Goal: Find specific page/section: Find specific page/section

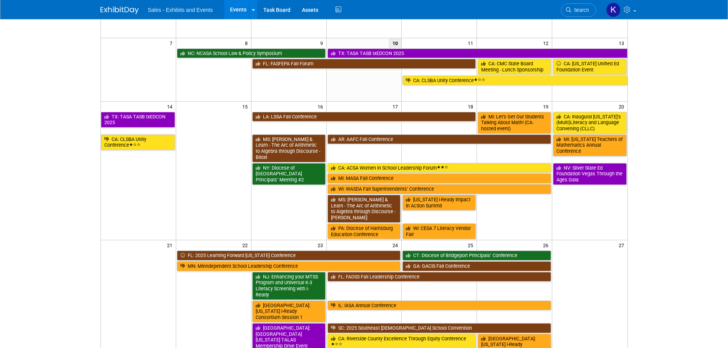
scroll to position [115, 0]
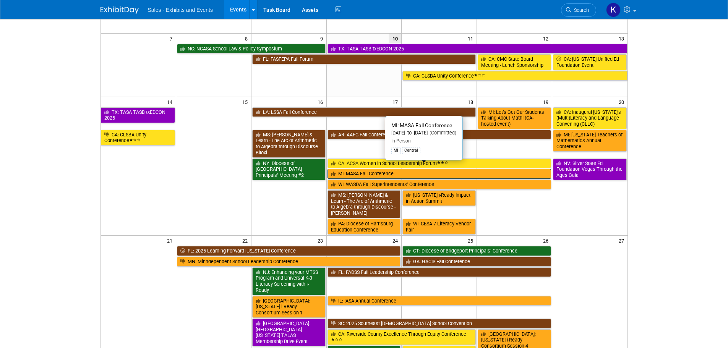
click at [368, 169] on link "MI: MASA Fall Conference" at bounding box center [439, 174] width 224 height 10
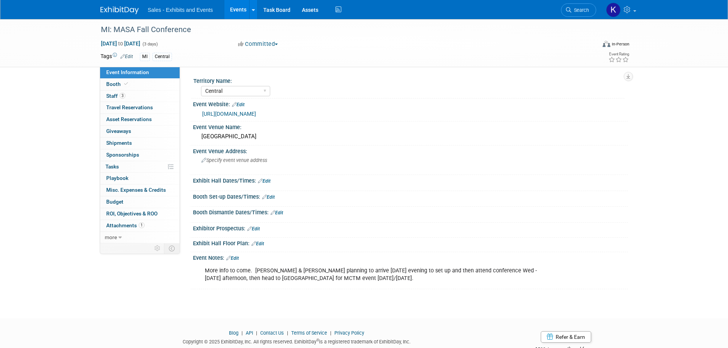
select select "Central"
click at [113, 81] on span "Booth" at bounding box center [117, 84] width 23 height 6
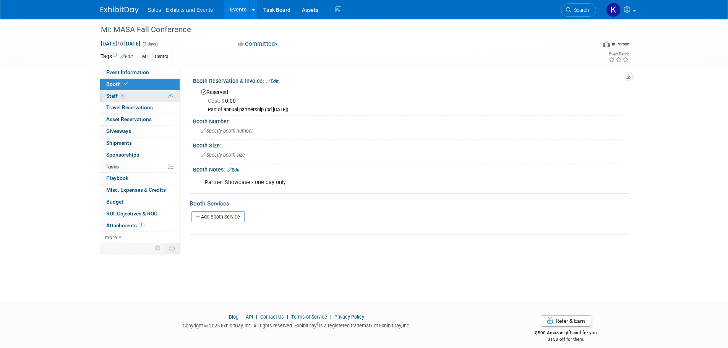
click at [115, 95] on span "Staff 3" at bounding box center [115, 96] width 19 height 6
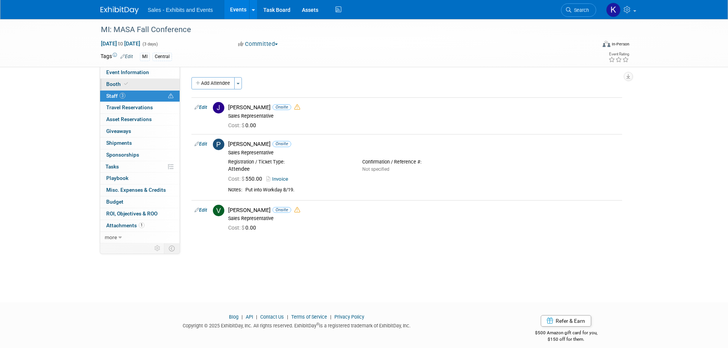
click at [118, 84] on span "Booth" at bounding box center [117, 84] width 23 height 6
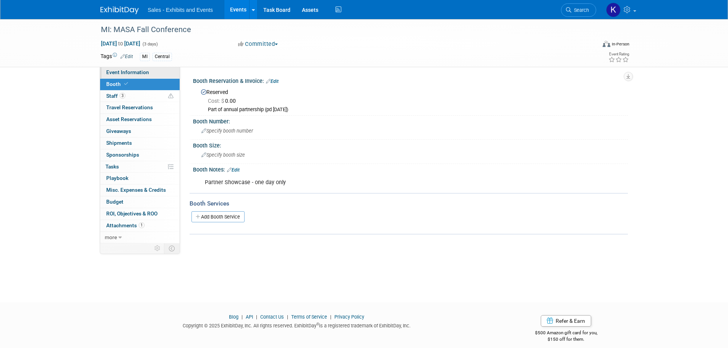
click at [128, 73] on span "Event Information" at bounding box center [127, 72] width 43 height 6
select select "Central"
